Goal: Transaction & Acquisition: Purchase product/service

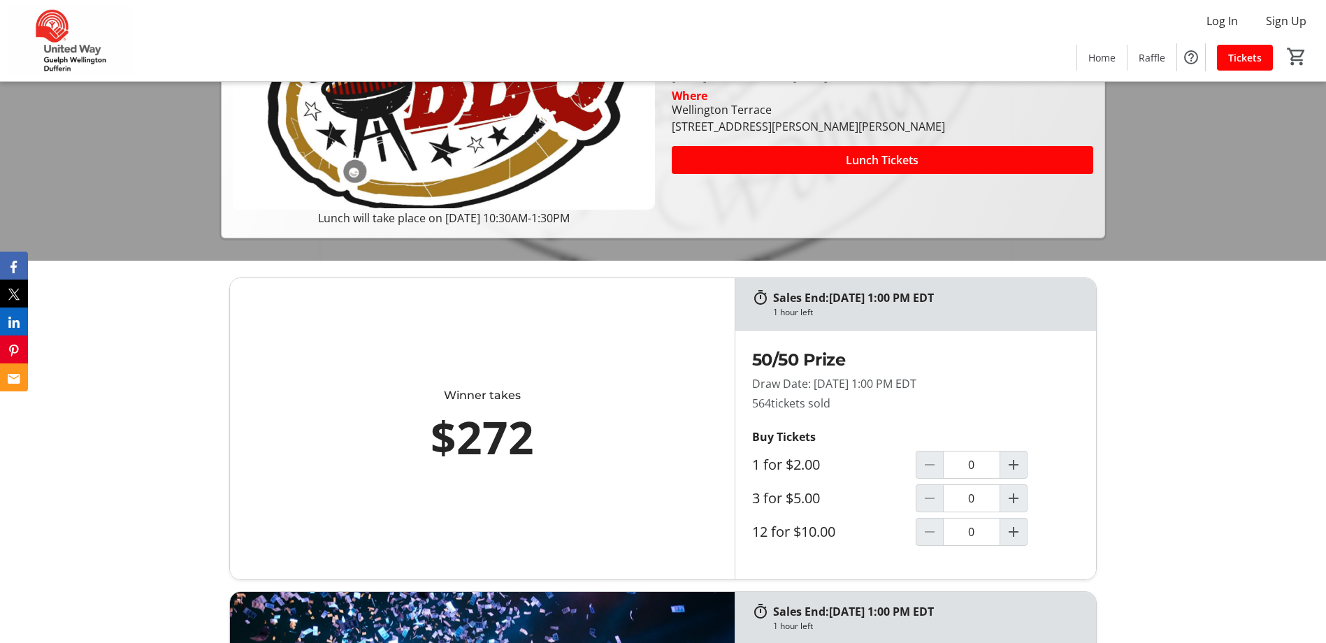
scroll to position [420, 0]
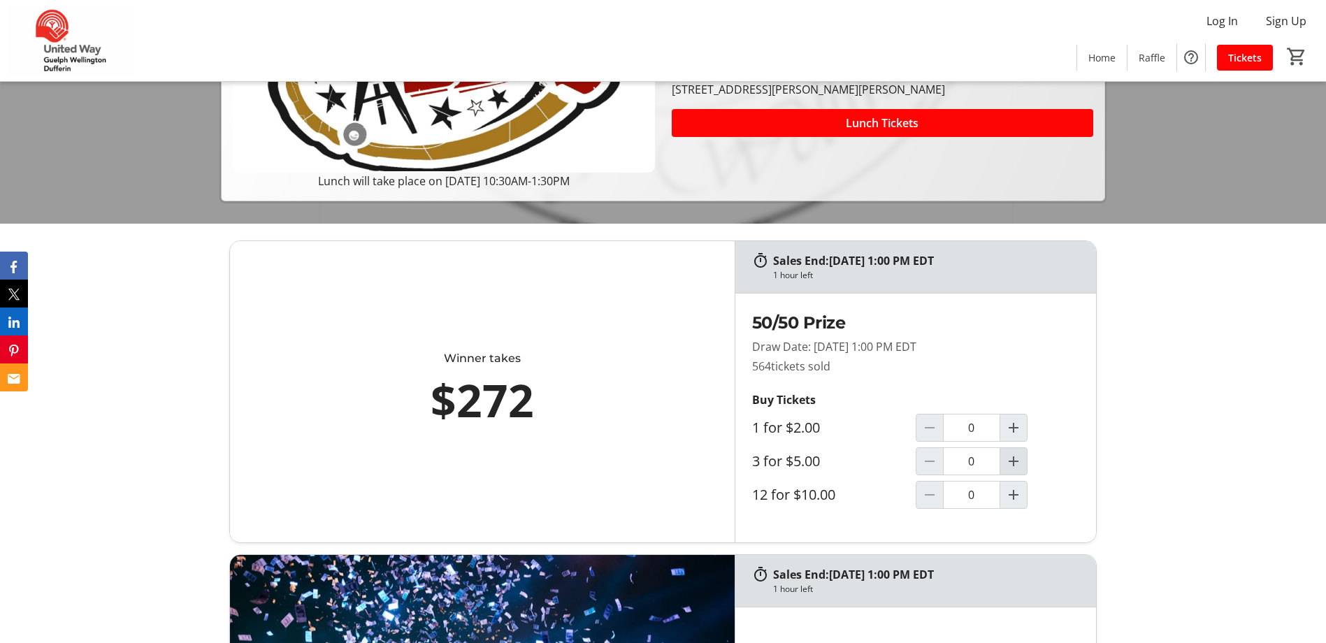
click at [1016, 468] on mat-icon "Increment by one" at bounding box center [1014, 461] width 17 height 17
click at [916, 460] on div at bounding box center [930, 462] width 28 height 28
type input "1"
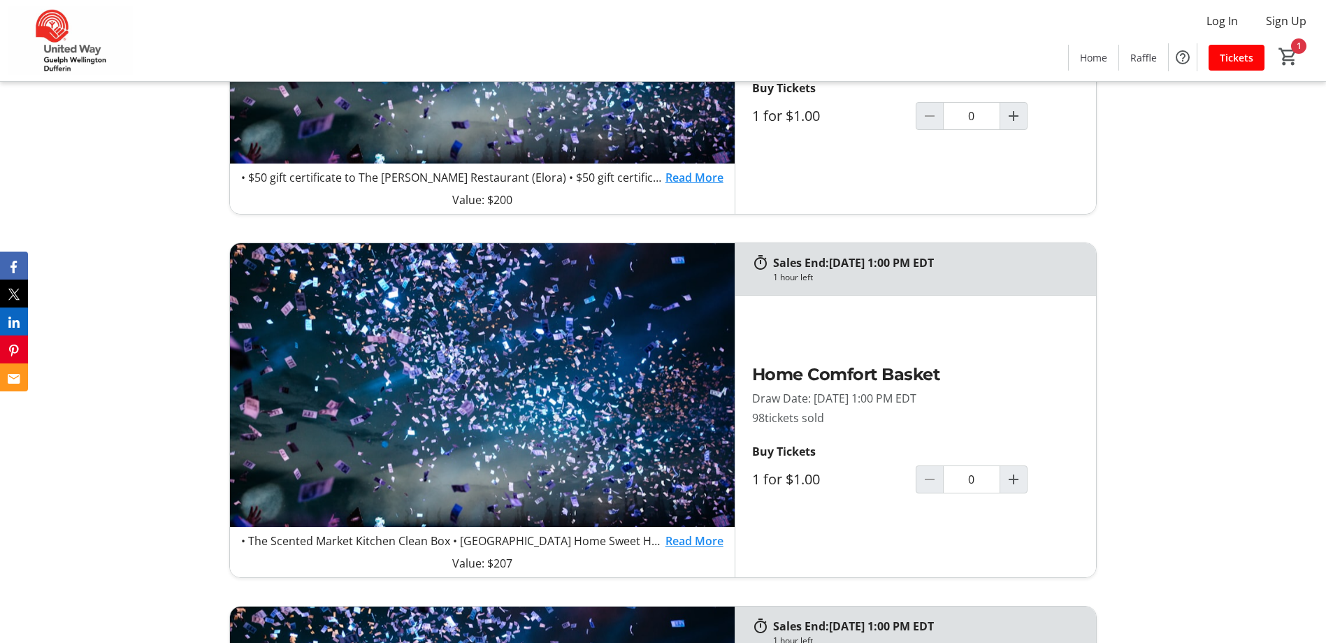
scroll to position [1119, 0]
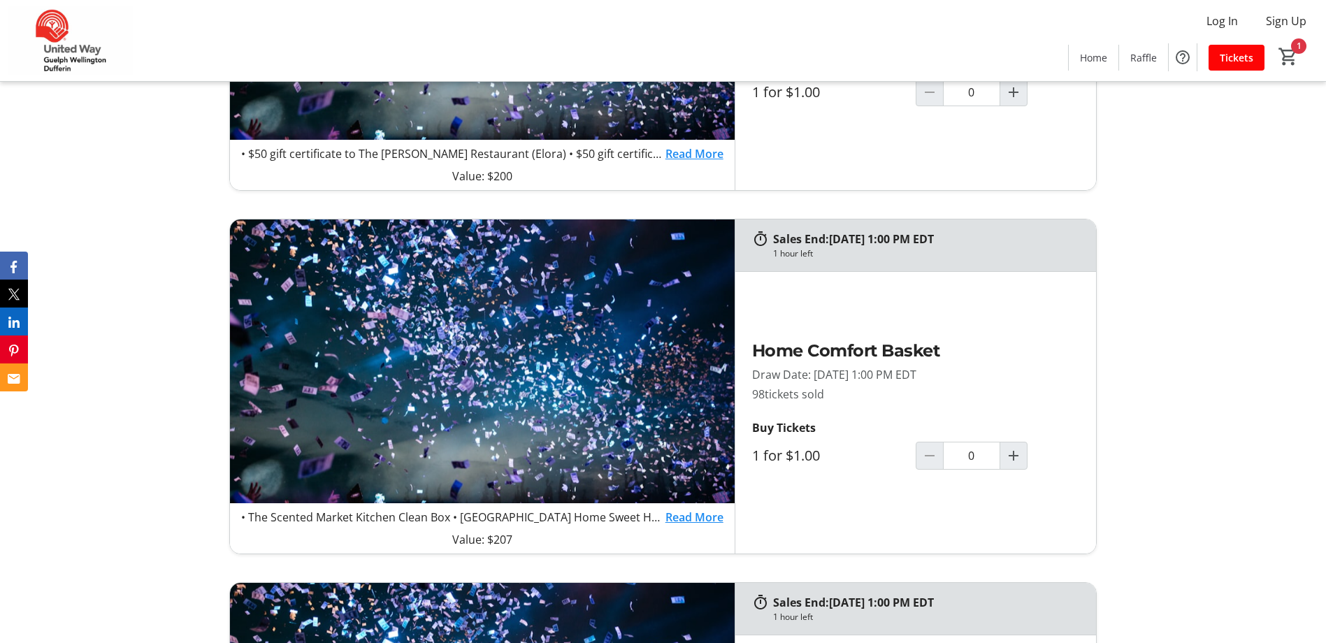
click at [685, 517] on link "Read More" at bounding box center [695, 517] width 58 height 17
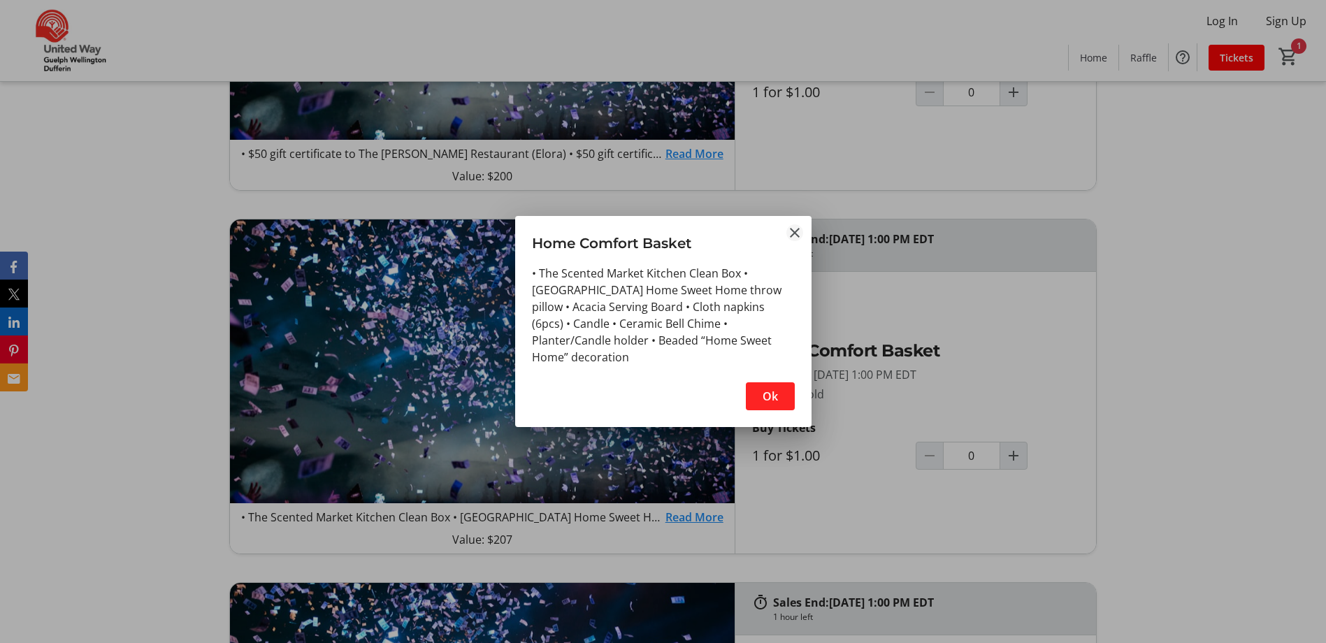
click at [787, 228] on mat-icon "Close" at bounding box center [795, 232] width 17 height 17
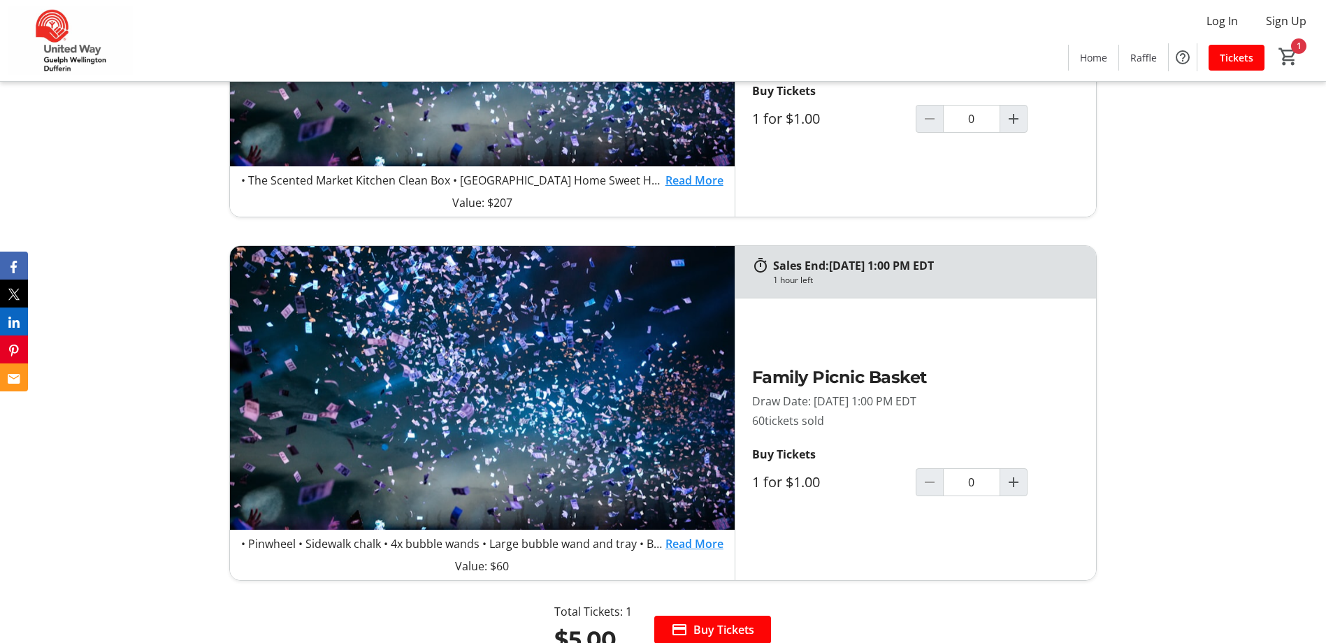
scroll to position [1468, 0]
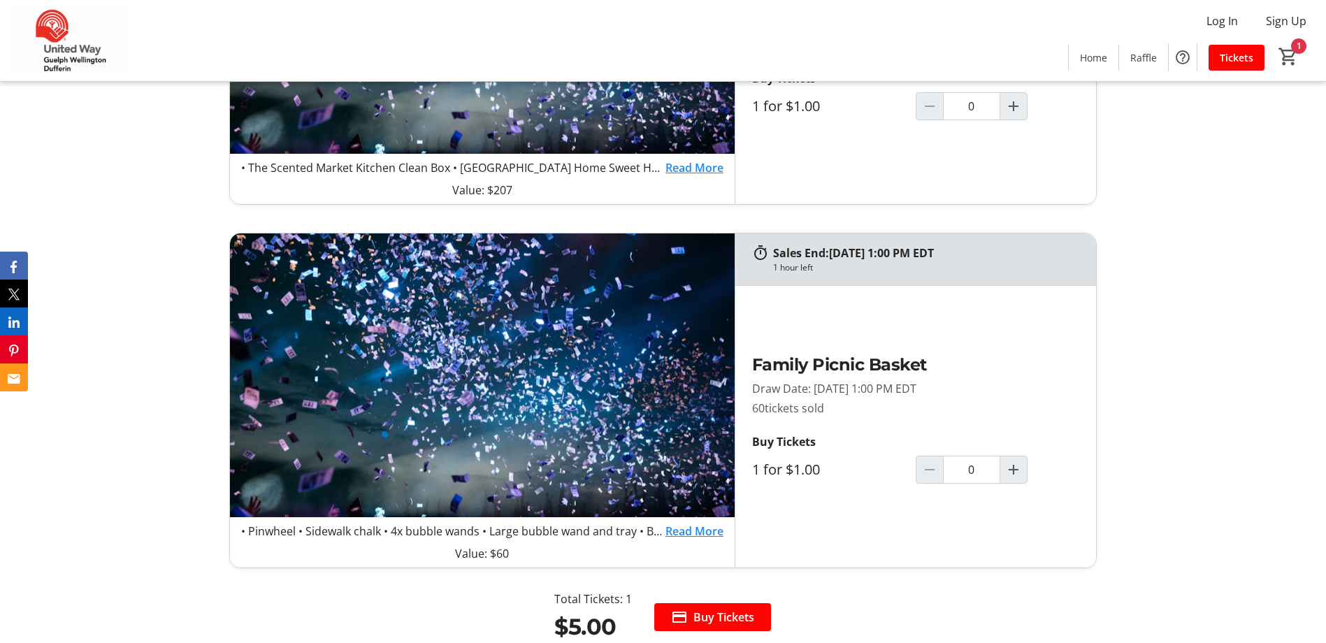
click at [694, 536] on link "Read More" at bounding box center [695, 531] width 58 height 17
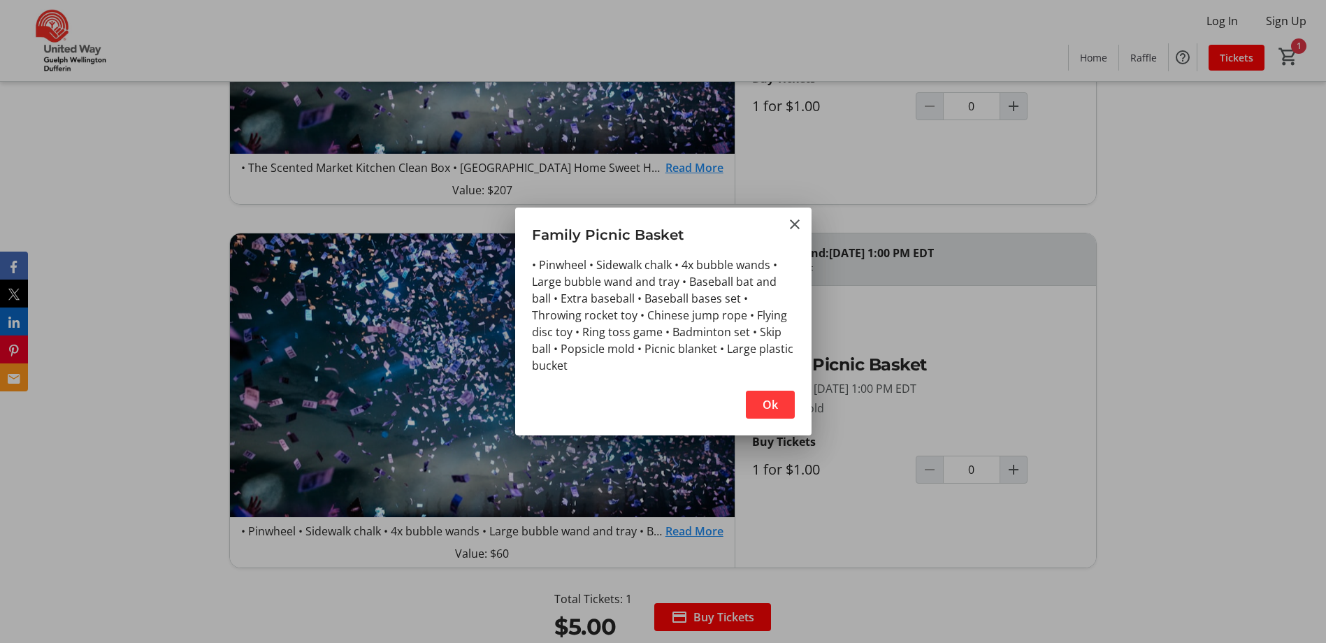
click at [761, 404] on span "button" at bounding box center [770, 405] width 49 height 34
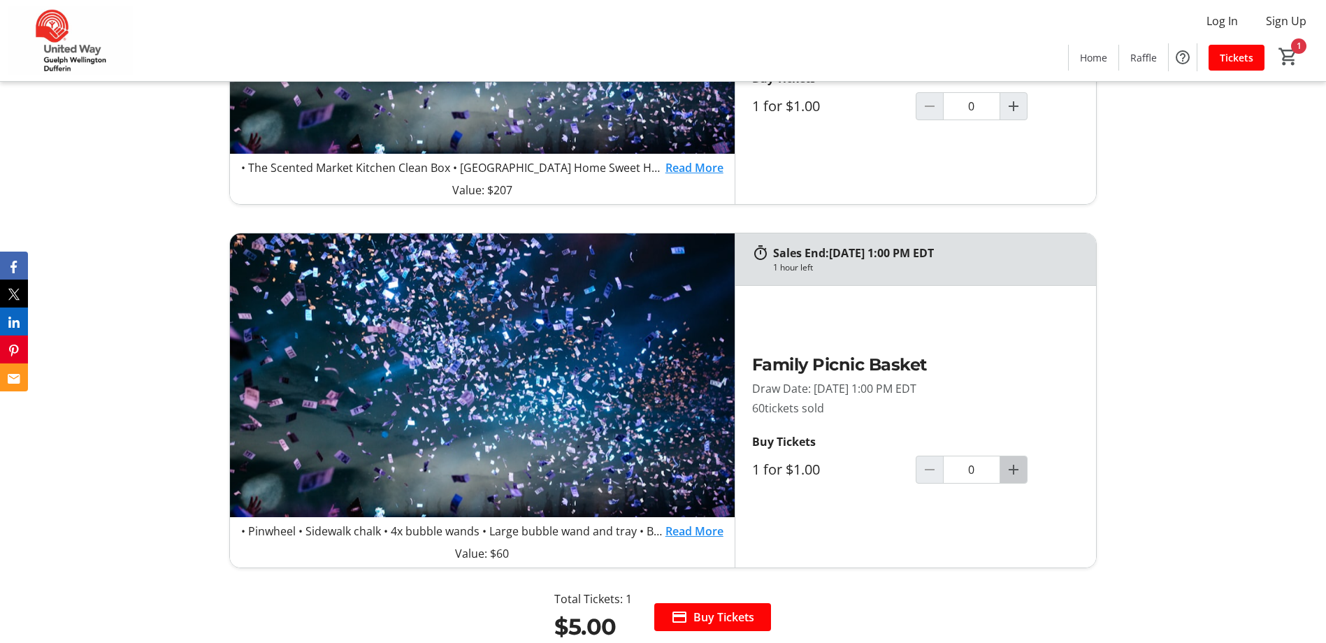
click at [1015, 473] on mat-icon "Increment by one" at bounding box center [1014, 469] width 17 height 17
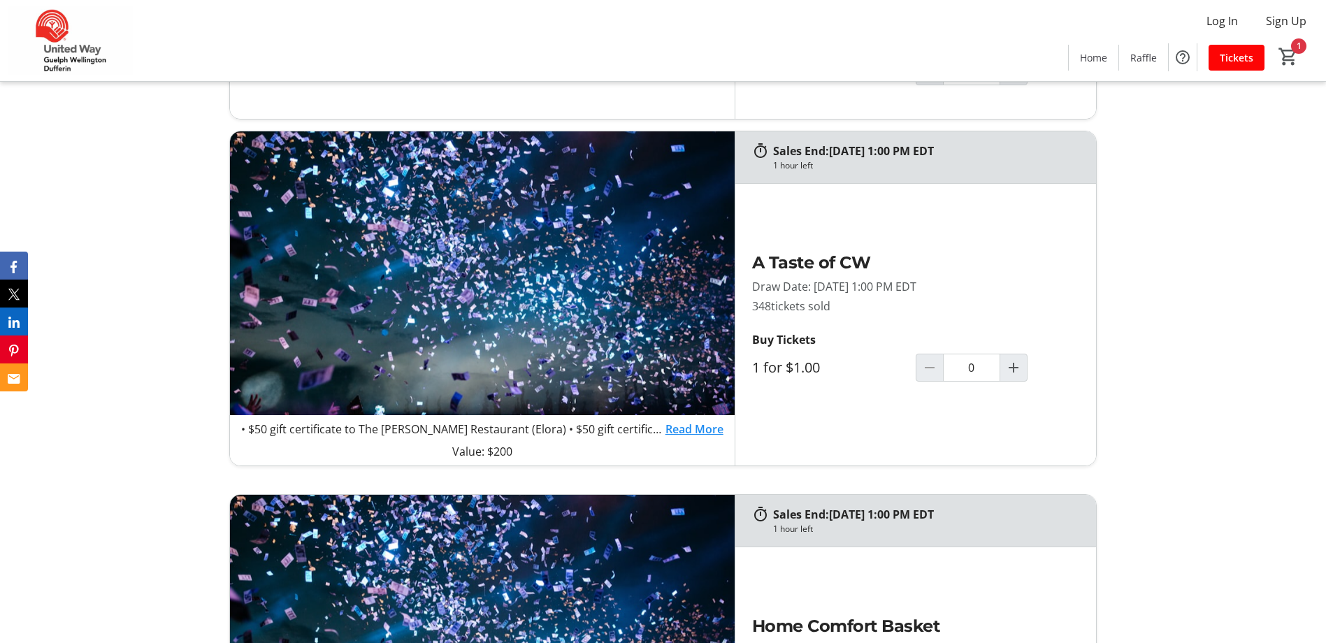
type input "1"
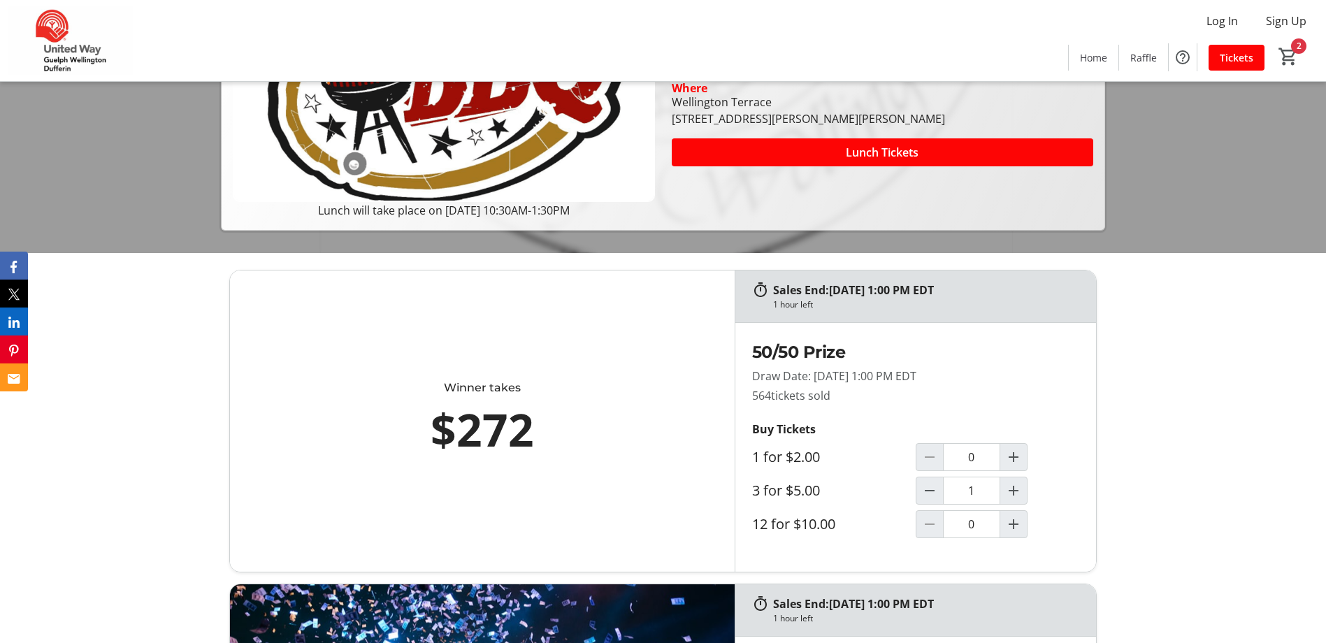
scroll to position [350, 0]
